Goal: Obtain resource: Obtain resource

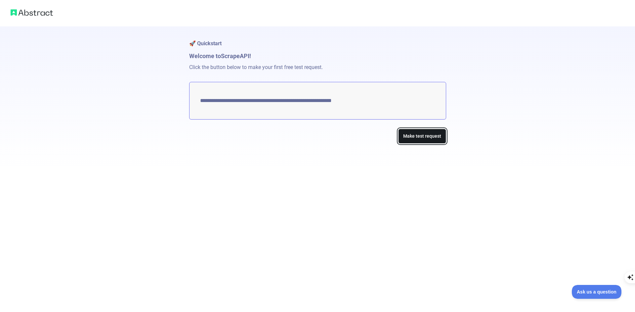
click at [425, 140] on button "Make test request" at bounding box center [422, 136] width 48 height 15
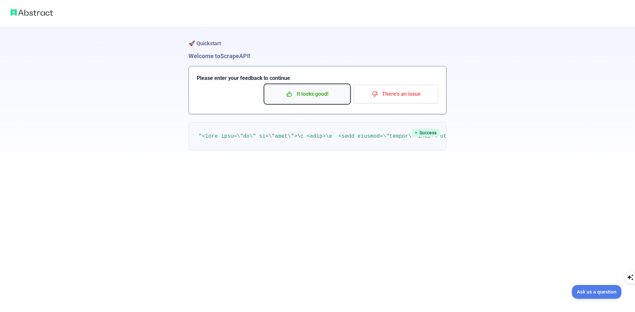
click at [300, 99] on p "It looks good!" at bounding box center [307, 94] width 75 height 11
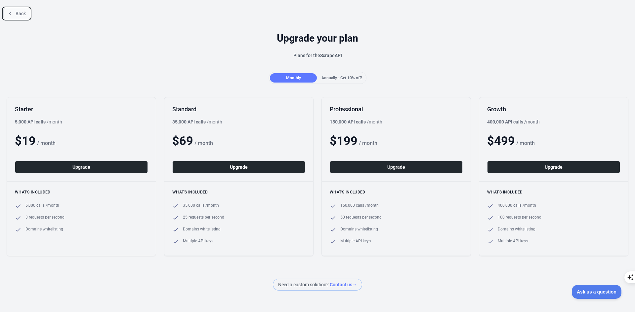
click at [21, 15] on span "Back" at bounding box center [21, 13] width 10 height 5
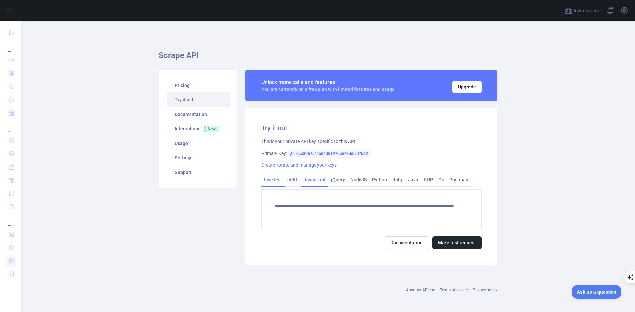
click at [308, 181] on link "Javascript" at bounding box center [314, 180] width 27 height 11
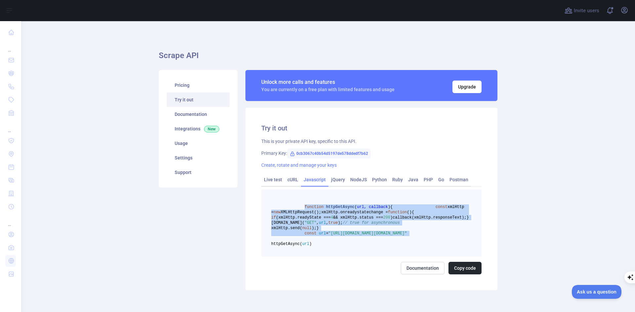
drag, startPoint x: 298, startPoint y: 206, endPoint x: 425, endPoint y: 270, distance: 142.5
click at [425, 257] on pre "function httpGetAsync ( url, callback ) { const xmlHttp = new XMLHttpRequest();…" at bounding box center [371, 222] width 220 height 67
copy code "function httpGetAsync ( url, callback ) { const xmlHttp = new XMLHttpRequest();…"
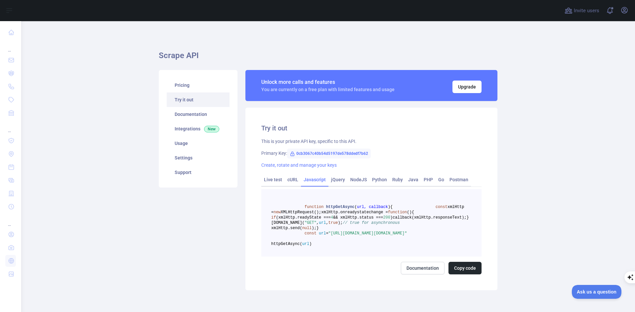
click at [291, 155] on icon at bounding box center [293, 154] width 4 height 4
drag, startPoint x: 366, startPoint y: 154, endPoint x: 294, endPoint y: 154, distance: 71.7
click at [294, 154] on span "0cb3067c40b54d5197de578ddedf7b62" at bounding box center [329, 154] width 84 height 10
copy span "0cb3067c40b54d5197de578ddedf7b62"
click at [375, 180] on link "Python" at bounding box center [379, 180] width 20 height 11
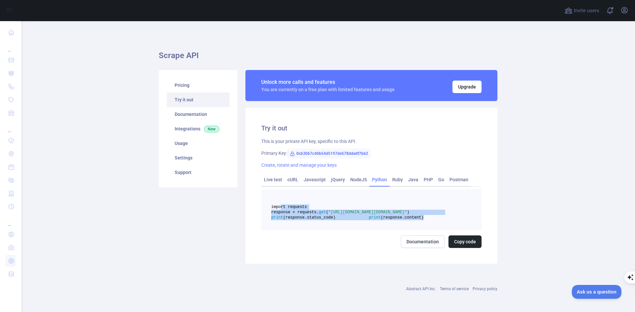
drag, startPoint x: 352, startPoint y: 235, endPoint x: 277, endPoint y: 208, distance: 79.2
click at [277, 208] on pre "import requests response = requests. get ( "[URL][DOMAIN_NAME][DOMAIN_NAME]" ) …" at bounding box center [371, 209] width 220 height 41
copy code "import requests response = requests. get ( "[URL][DOMAIN_NAME][DOMAIN_NAME]" ) …"
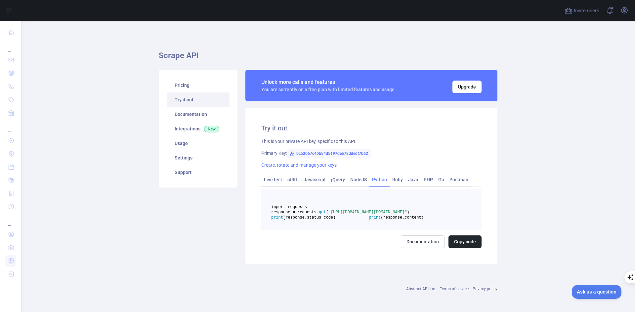
click at [411, 142] on div "This is your private API key, specific to this API." at bounding box center [371, 141] width 220 height 7
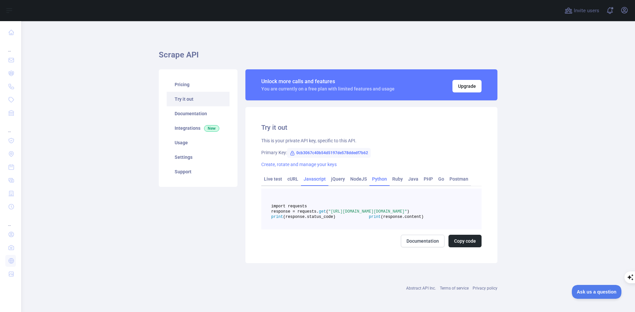
scroll to position [17, 0]
